Goal: Task Accomplishment & Management: Use online tool/utility

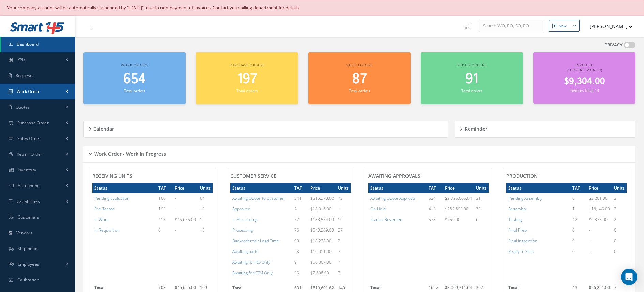
click at [63, 89] on link "Work Order" at bounding box center [37, 92] width 75 height 16
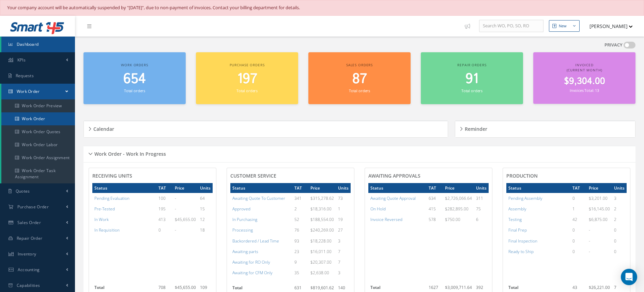
click at [31, 117] on link "Work Order" at bounding box center [38, 118] width 74 height 13
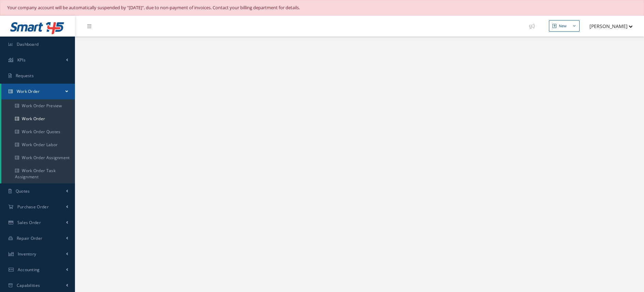
select select "25"
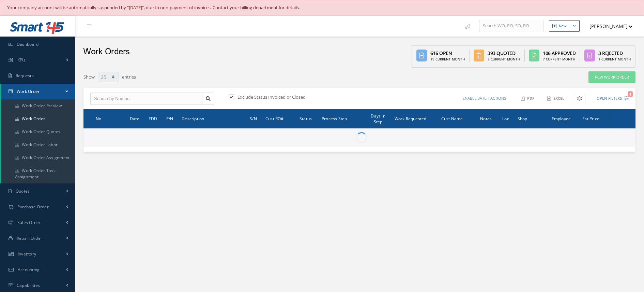
click at [621, 96] on button "Open Filters 1" at bounding box center [610, 98] width 39 height 11
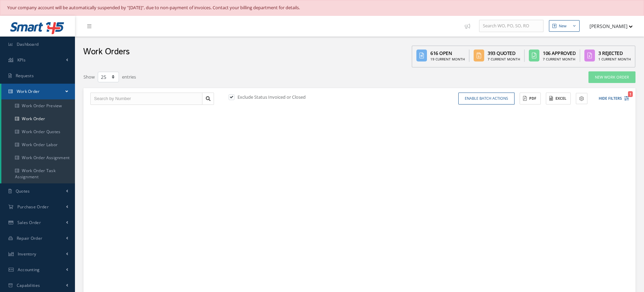
type input "All Work Request"
type input "All Work Performed"
type input "All Status"
type input "WO Part Status"
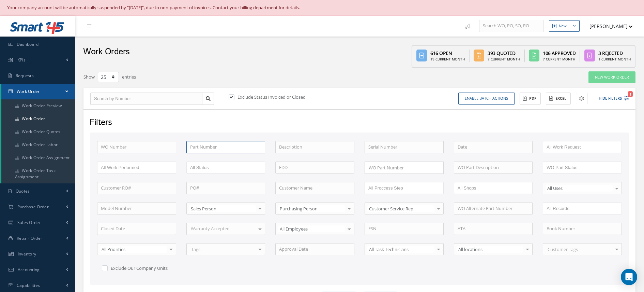
paste input "273T6100"
type input "273T6100"
click at [234, 98] on label at bounding box center [235, 97] width 2 height 6
click at [232, 98] on input "checkbox" at bounding box center [231, 97] width 4 height 4
checkbox input "false"
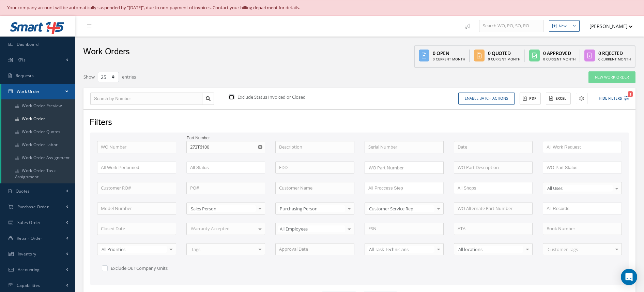
scroll to position [120, 0]
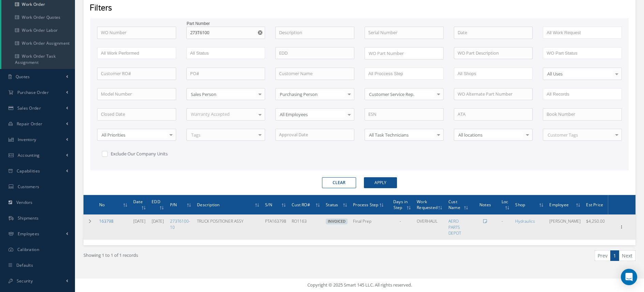
click at [107, 220] on link "163798" at bounding box center [106, 221] width 14 height 6
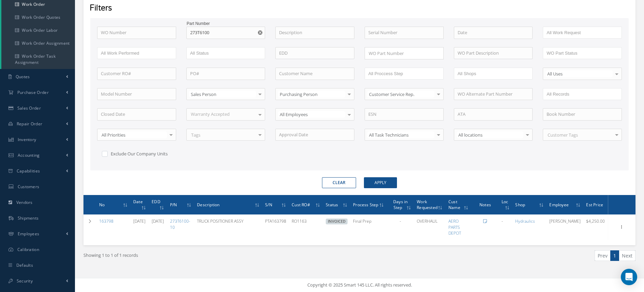
click at [263, 27] on button "button" at bounding box center [261, 33] width 9 height 12
click at [151, 31] on input "text" at bounding box center [136, 33] width 79 height 12
type input "1"
type input "17"
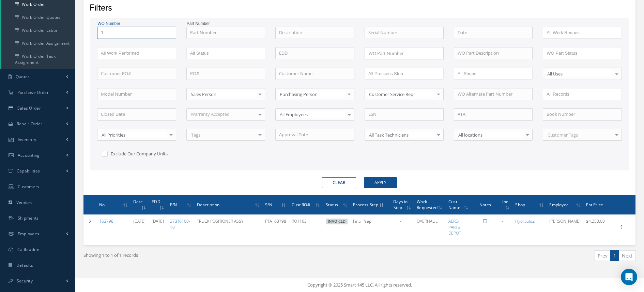
type input "17"
type input "174"
type input "1742"
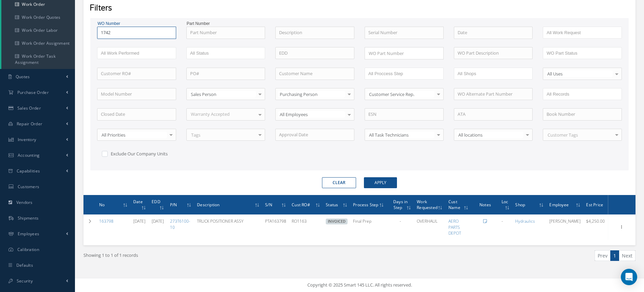
type input "17428"
type input "174287"
click at [364, 177] on button "Apply" at bounding box center [380, 182] width 33 height 11
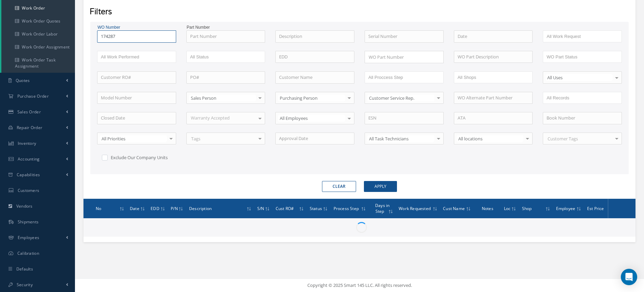
scroll to position [120, 0]
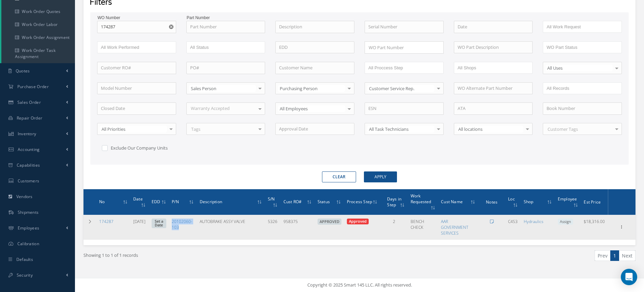
drag, startPoint x: 190, startPoint y: 226, endPoint x: 178, endPoint y: 221, distance: 12.4
click at [178, 221] on td "20102060-103" at bounding box center [183, 226] width 28 height 25
drag, startPoint x: 178, startPoint y: 221, endPoint x: 185, endPoint y: 220, distance: 6.9
copy link "20102060-103"
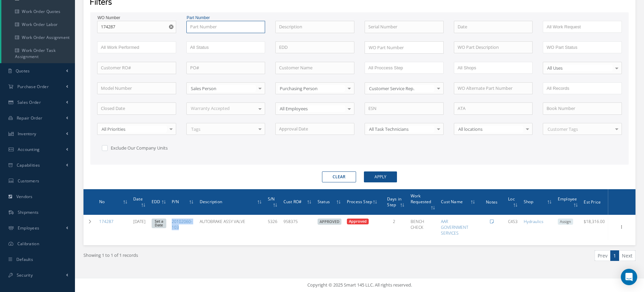
click at [210, 25] on input "text" at bounding box center [226, 27] width 79 height 12
paste input "20102060-103"
type input "20102060-103"
click at [172, 25] on icon "Reset" at bounding box center [171, 27] width 4 height 4
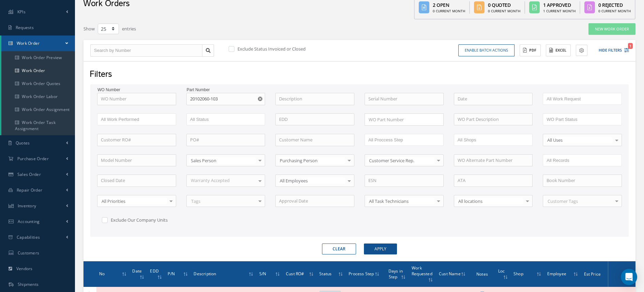
scroll to position [70, 0]
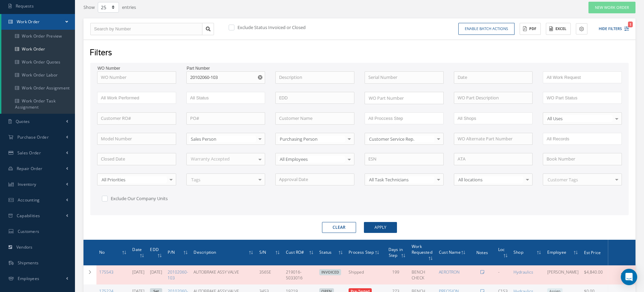
click at [234, 26] on label at bounding box center [235, 27] width 2 height 6
click at [230, 26] on input "checkbox" at bounding box center [231, 28] width 4 height 4
checkbox input "true"
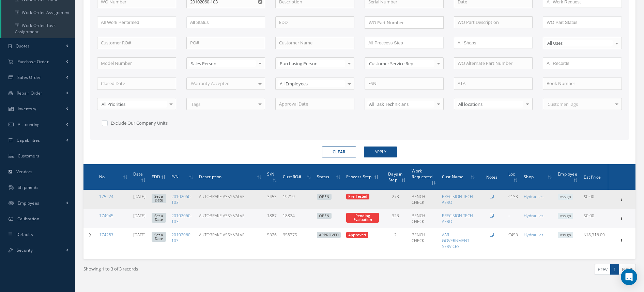
scroll to position [158, 0]
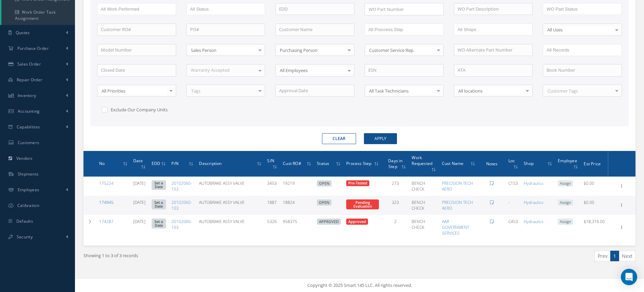
click at [104, 203] on link "174945" at bounding box center [106, 202] width 14 height 6
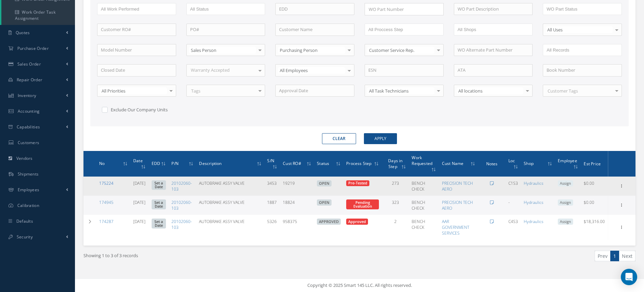
click at [107, 181] on link "175224" at bounding box center [106, 183] width 14 height 6
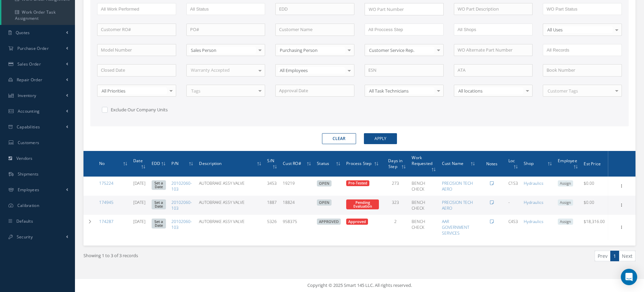
scroll to position [0, 0]
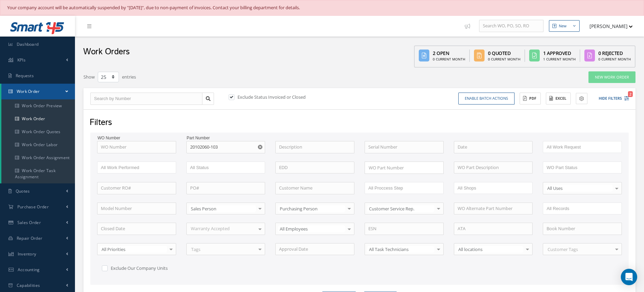
click at [263, 119] on div "Filters" at bounding box center [359, 122] width 549 height 13
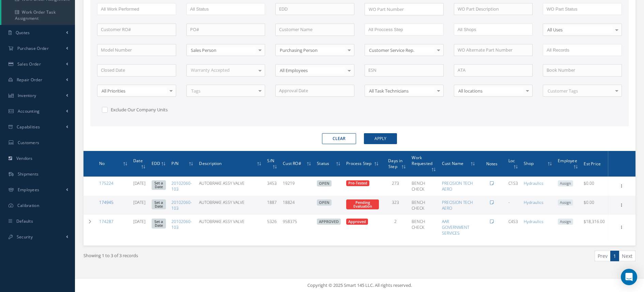
click at [104, 203] on link "174945" at bounding box center [106, 202] width 14 height 6
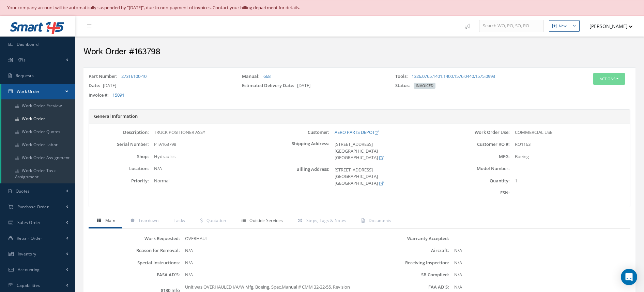
click at [279, 223] on link "Outside Services" at bounding box center [261, 221] width 57 height 14
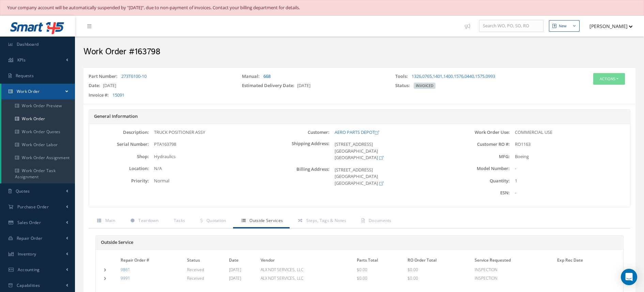
click at [270, 77] on link "668" at bounding box center [267, 76] width 7 height 6
drag, startPoint x: 225, startPoint y: 219, endPoint x: 229, endPoint y: 216, distance: 4.8
click at [225, 219] on span "Quotation" at bounding box center [217, 220] width 20 height 6
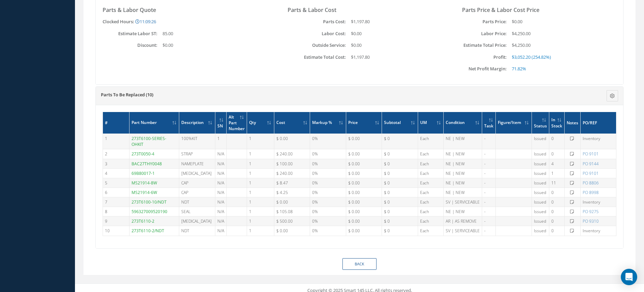
scroll to position [155, 0]
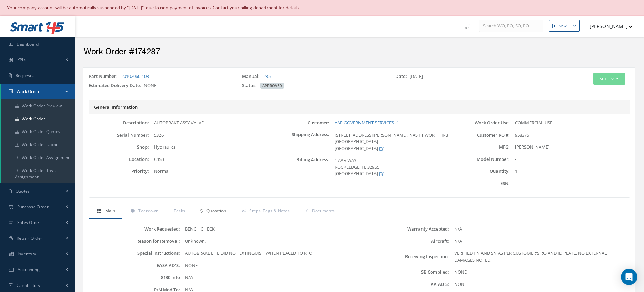
drag, startPoint x: 213, startPoint y: 211, endPoint x: 214, endPoint y: 208, distance: 3.6
click at [213, 210] on span "Quotation" at bounding box center [217, 211] width 20 height 6
click at [326, 212] on span "Documents" at bounding box center [323, 211] width 23 height 6
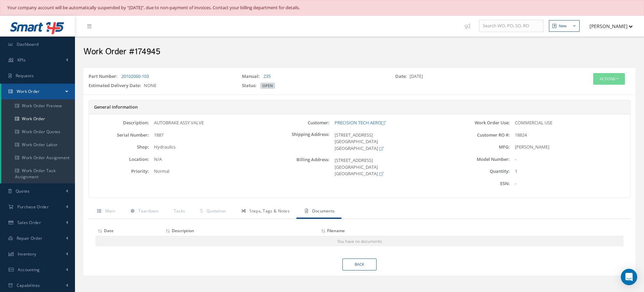
click at [269, 214] on link "Steps, Tags & Notes" at bounding box center [264, 211] width 63 height 14
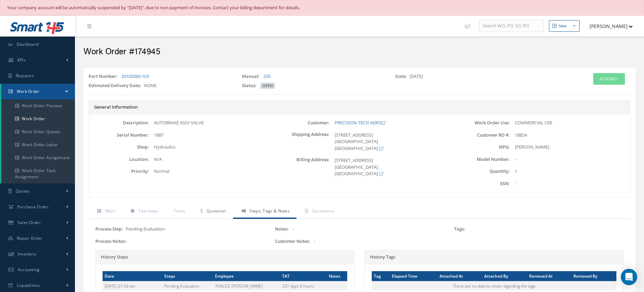
click at [217, 213] on link "Quotation" at bounding box center [212, 211] width 41 height 14
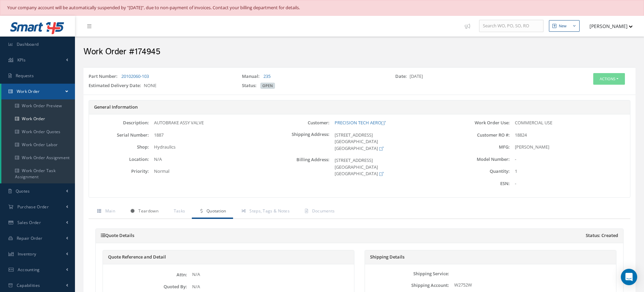
click at [142, 214] on link "Teardown" at bounding box center [143, 211] width 43 height 14
